Goal: Task Accomplishment & Management: Use online tool/utility

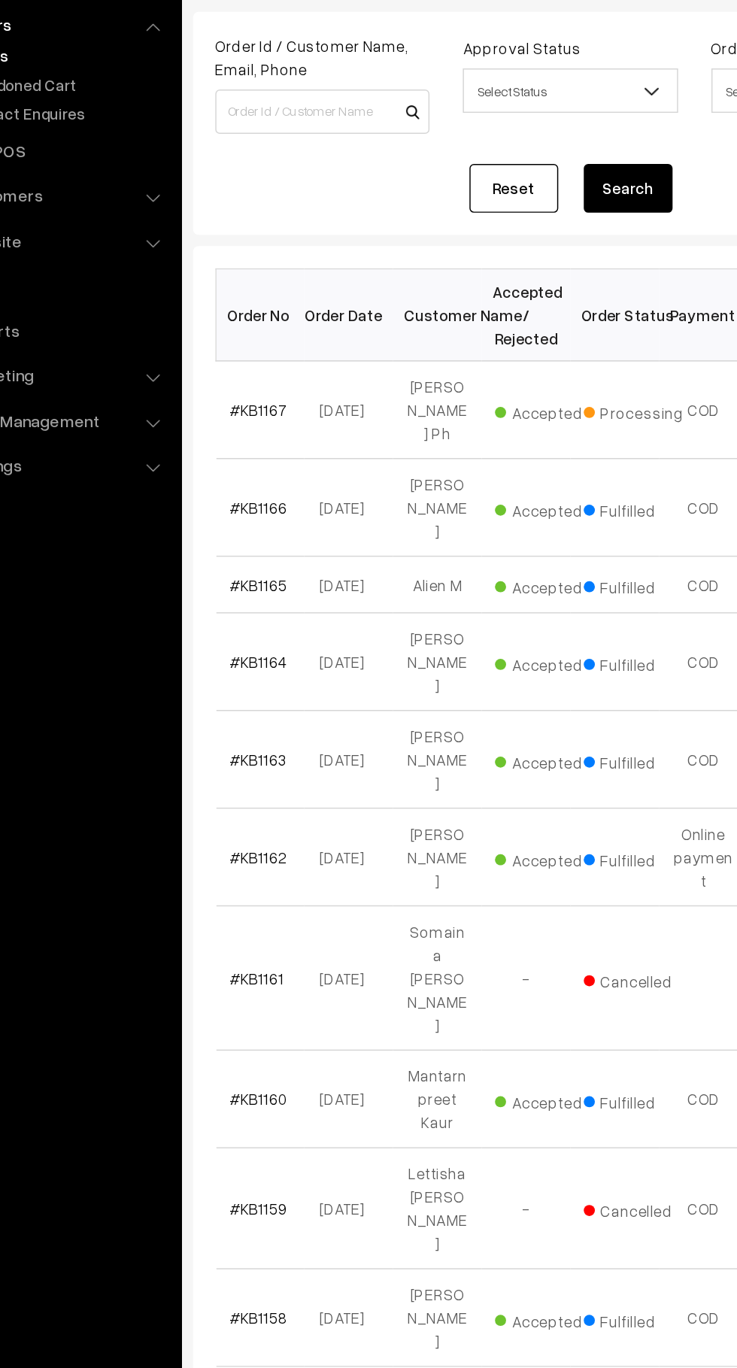
click at [243, 401] on link "#KB1167" at bounding box center [254, 407] width 39 height 13
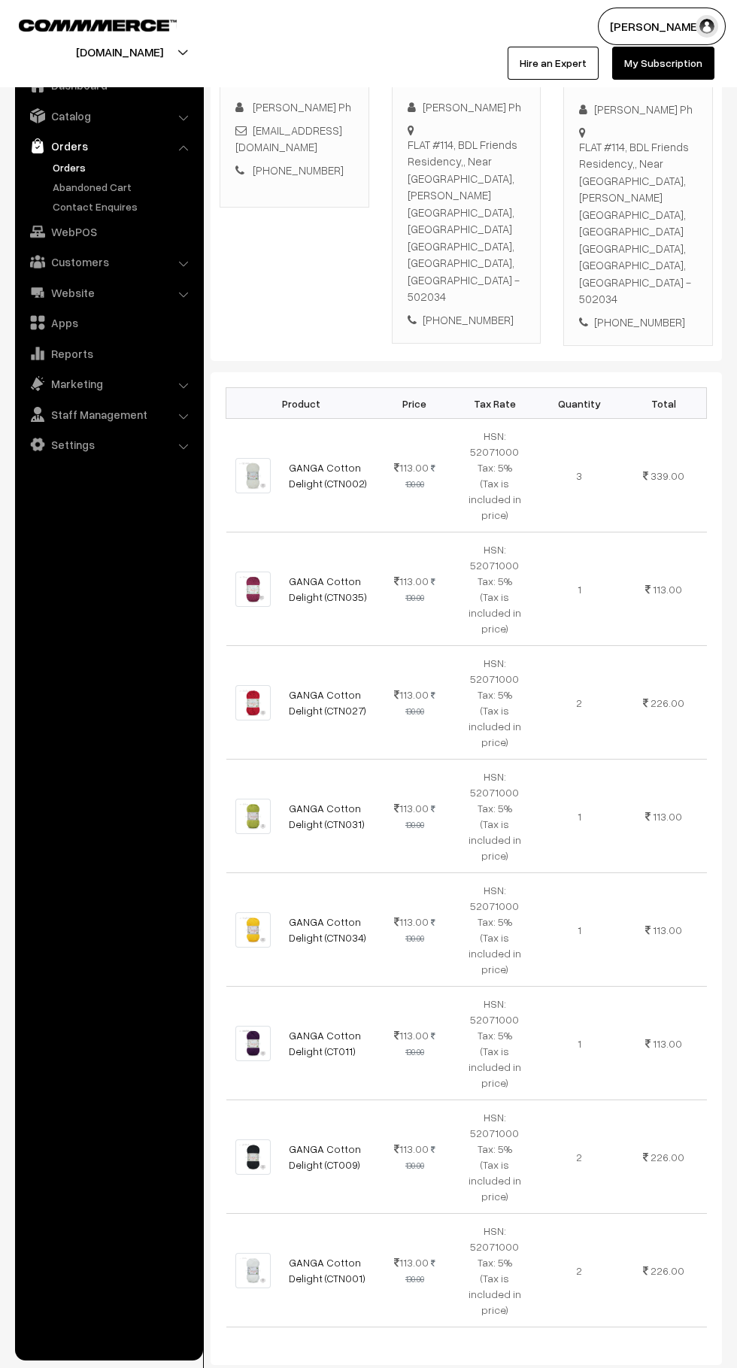
scroll to position [766, 0]
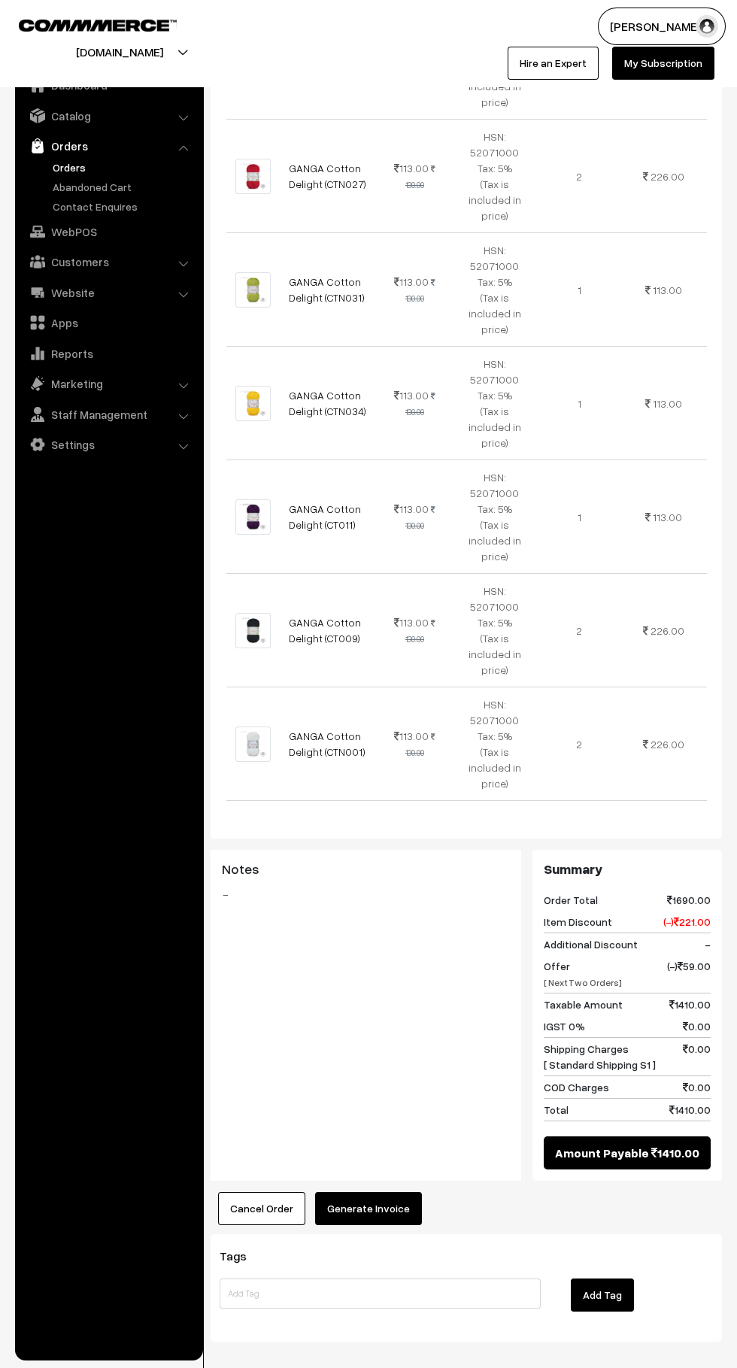
click at [407, 1192] on button "Generate Invoice" at bounding box center [368, 1208] width 107 height 33
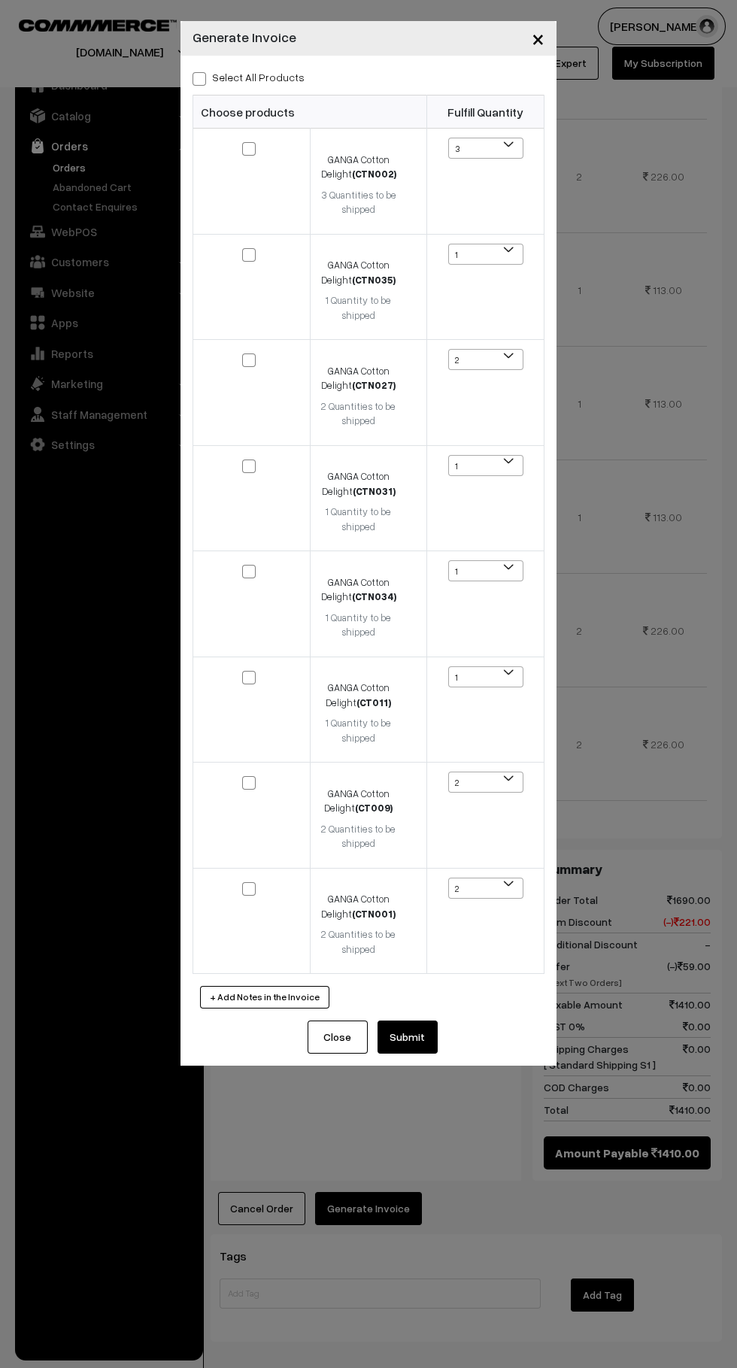
click at [199, 76] on span at bounding box center [200, 79] width 14 height 14
click at [199, 76] on input "Select All Products" at bounding box center [198, 76] width 10 height 10
checkbox input "true"
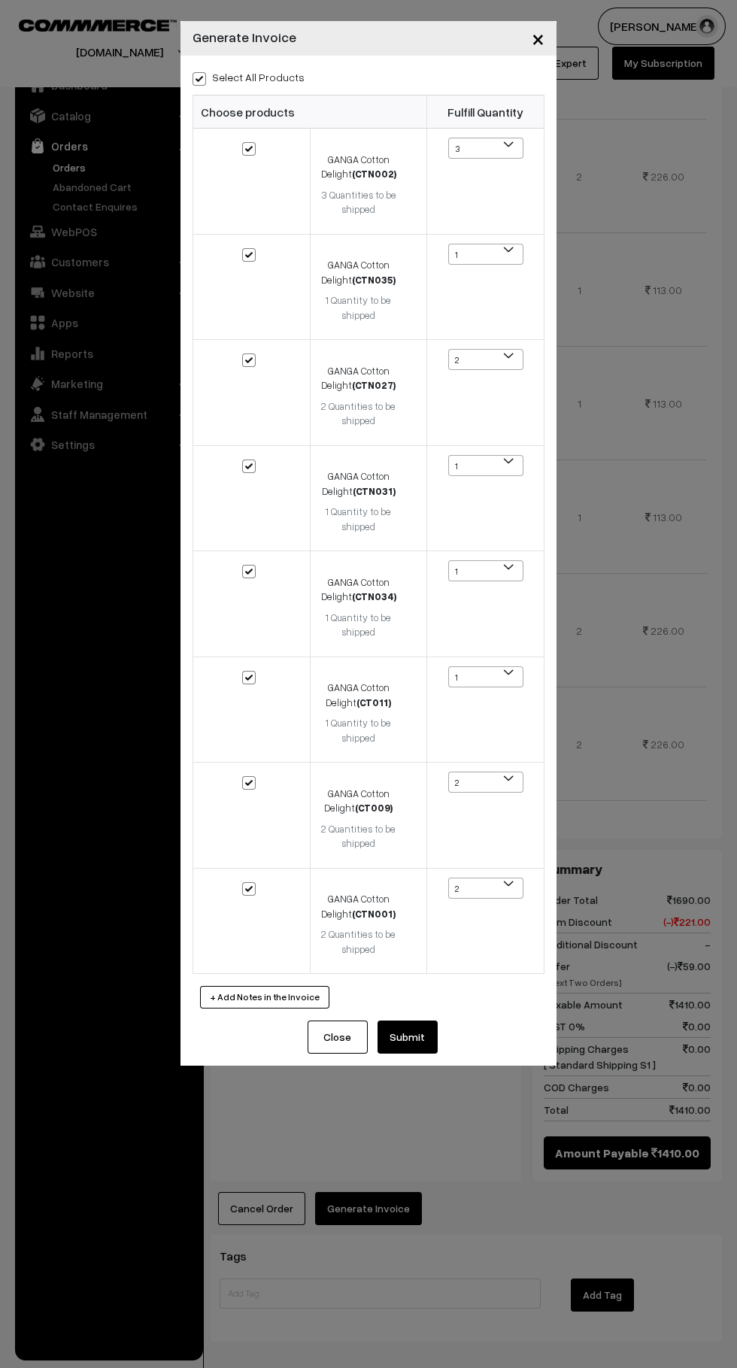
checkbox input "true"
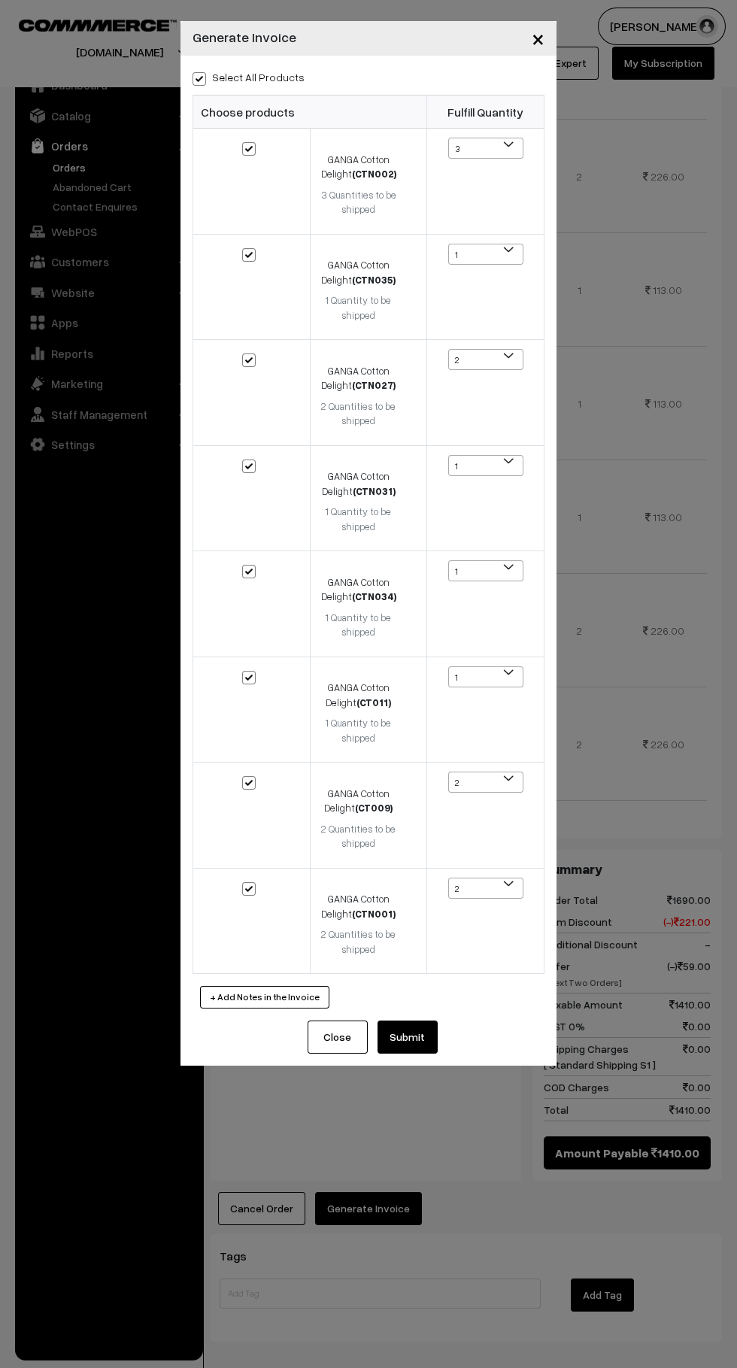
checkbox input "true"
click at [435, 1034] on button "Submit" at bounding box center [408, 1037] width 60 height 33
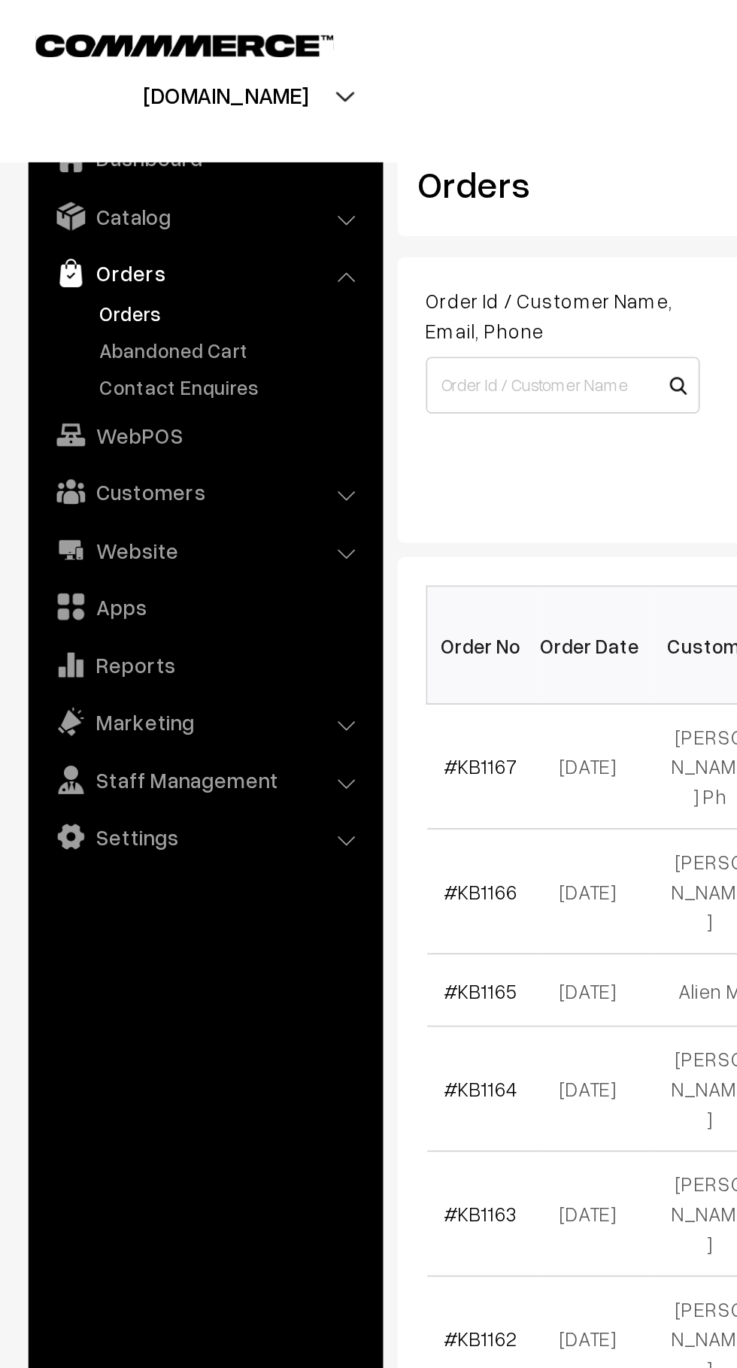
click at [120, 190] on link "Abandoned Cart" at bounding box center [123, 187] width 149 height 16
